Goal: Task Accomplishment & Management: Use online tool/utility

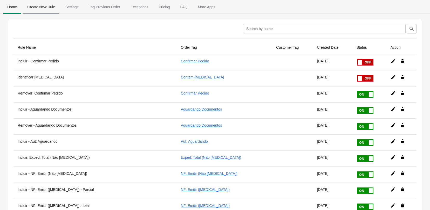
click at [40, 9] on span "Create New Rule" at bounding box center [41, 6] width 36 height 9
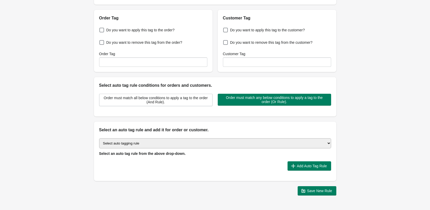
scroll to position [52, 0]
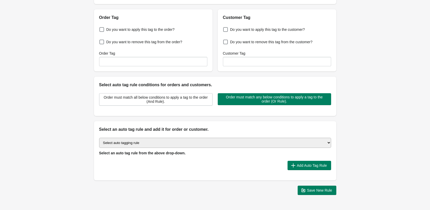
click at [235, 141] on select "Select auto tagging rule Tag by order amount Tag based on the order count (Volu…" at bounding box center [215, 143] width 232 height 10
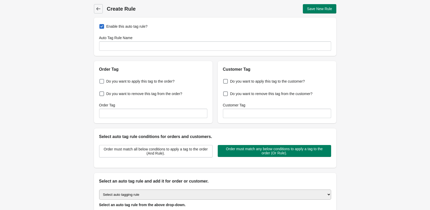
click at [100, 81] on span at bounding box center [101, 81] width 5 height 5
click at [100, 80] on input "Do you want to apply this tag to the order?" at bounding box center [100, 80] width 0 height 0
checkbox input "true"
click at [136, 115] on input "Order Tag" at bounding box center [153, 113] width 108 height 9
type input "Auto Compra"
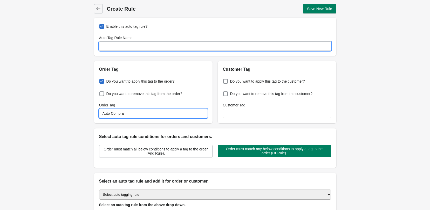
click at [122, 50] on input "Auto Tag Rule Name" at bounding box center [215, 45] width 232 height 9
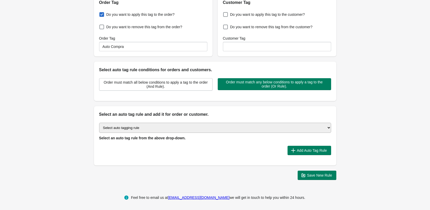
scroll to position [68, 0]
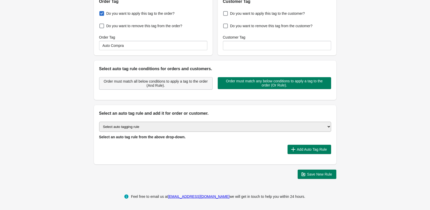
type input "Auto Compra"
click at [153, 85] on span "Order must match all below conditions to apply a tag to the order (And Rule)." at bounding box center [155, 83] width 105 height 8
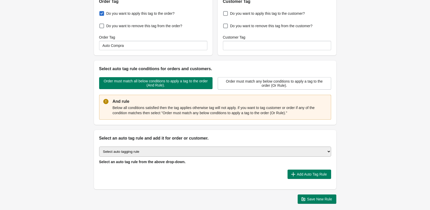
scroll to position [93, 0]
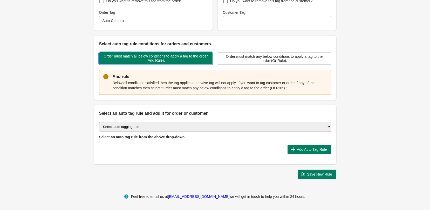
drag, startPoint x: 170, startPoint y: 60, endPoint x: 82, endPoint y: 52, distance: 88.9
click at [82, 52] on div "Back Create Rule Save New Rule Enable this auto tag rule? Auto Tag Rule Name Au…" at bounding box center [215, 45] width 430 height 276
click at [323, 128] on select "Select auto tagging rule Tag by order amount Tag based on the order count (Volu…" at bounding box center [215, 127] width 232 height 10
click at [178, 128] on select "Select auto tagging rule Tag by order amount Tag based on the order count (Volu…" at bounding box center [215, 127] width 232 height 10
select select "20"
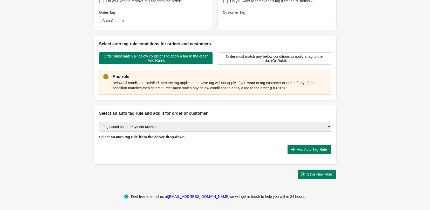
click at [99, 122] on select "Select auto tagging rule Tag by order amount Tag based on the order count (Volu…" at bounding box center [215, 127] width 232 height 10
click at [251, 143] on div "Add Auto Tag Rule" at bounding box center [213, 147] width 236 height 13
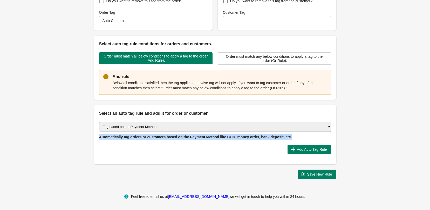
drag, startPoint x: 286, startPoint y: 137, endPoint x: 120, endPoint y: 136, distance: 166.3
click at [100, 138] on div "Select auto tagging rule Tag by order amount Tag based on the order count (Volu…" at bounding box center [215, 131] width 232 height 18
copy span "Automatically tag orders or customers based on the Payment Method like COD, mon…"
click at [309, 146] on button "Add Auto Tag Rule" at bounding box center [309, 149] width 44 height 9
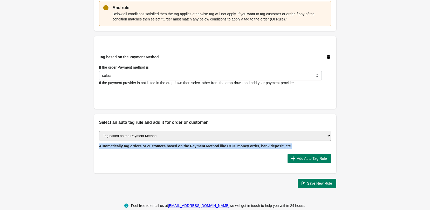
scroll to position [171, 0]
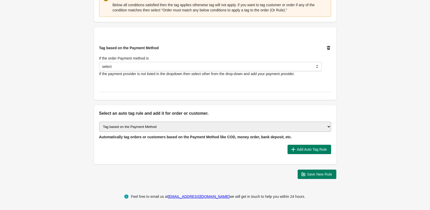
click at [106, 159] on div "Select auto tagging rule Tag by order amount Tag based on the order count (Volu…" at bounding box center [215, 141] width 242 height 48
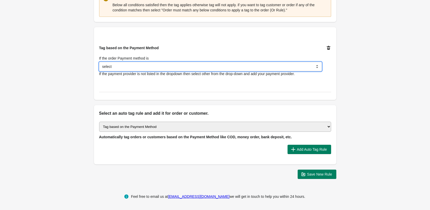
click at [157, 68] on select "select Bank Deposit Money Order Cash on Delivery (COD) PayPal Credit Card Others" at bounding box center [210, 66] width 223 height 9
select select "14"
click at [99, 62] on select "select Bank Deposit Money Order Cash on Delivery (COD) PayPal Credit Card Others" at bounding box center [210, 66] width 223 height 9
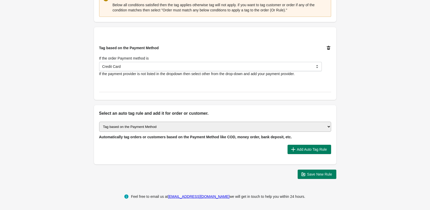
click at [310, 89] on div "Tag based on the Payment Method If the order Payment method is select Bank Depo…" at bounding box center [215, 63] width 232 height 57
click at [321, 148] on span "Add Auto Tag Rule" at bounding box center [312, 150] width 30 height 4
